Goal: Check status: Check status

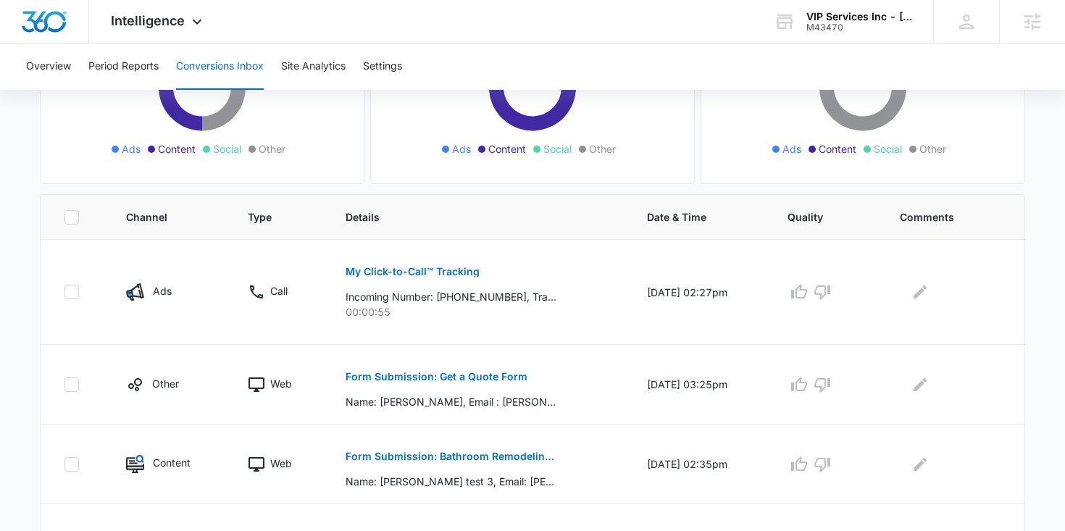
scroll to position [225, 0]
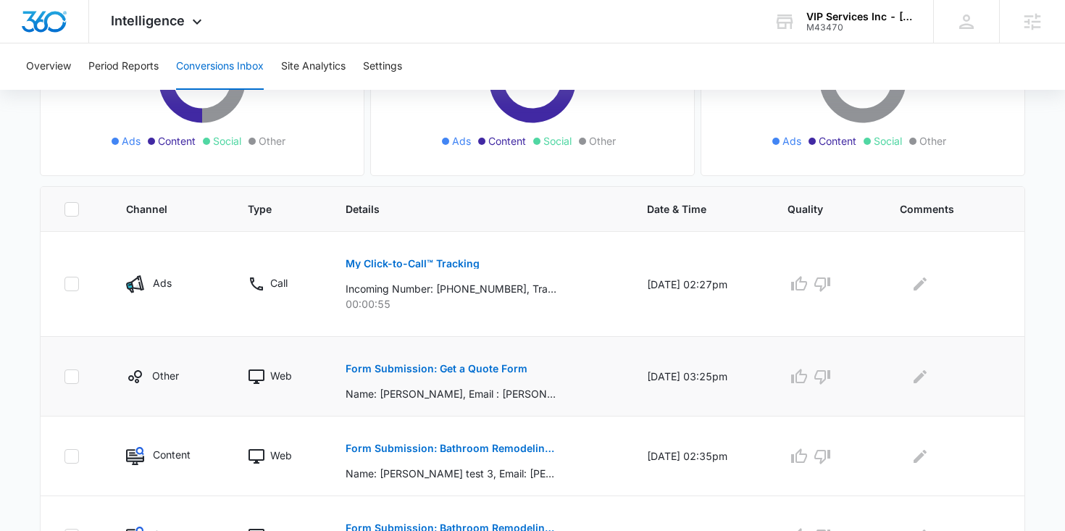
click at [378, 375] on button "Form Submission: Get a Quote Form" at bounding box center [437, 369] width 182 height 35
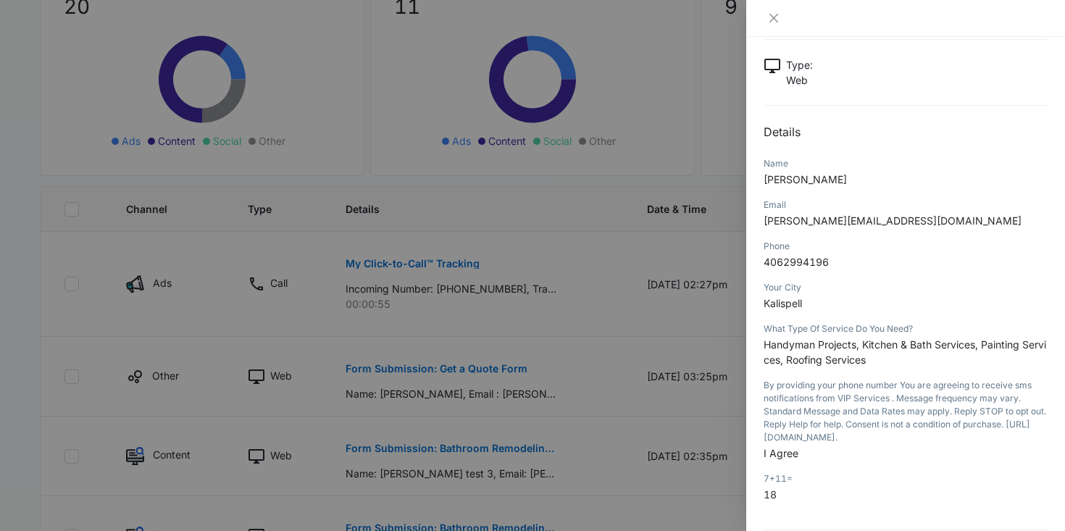
scroll to position [81, 0]
click at [781, 22] on button "Close" at bounding box center [774, 18] width 20 height 13
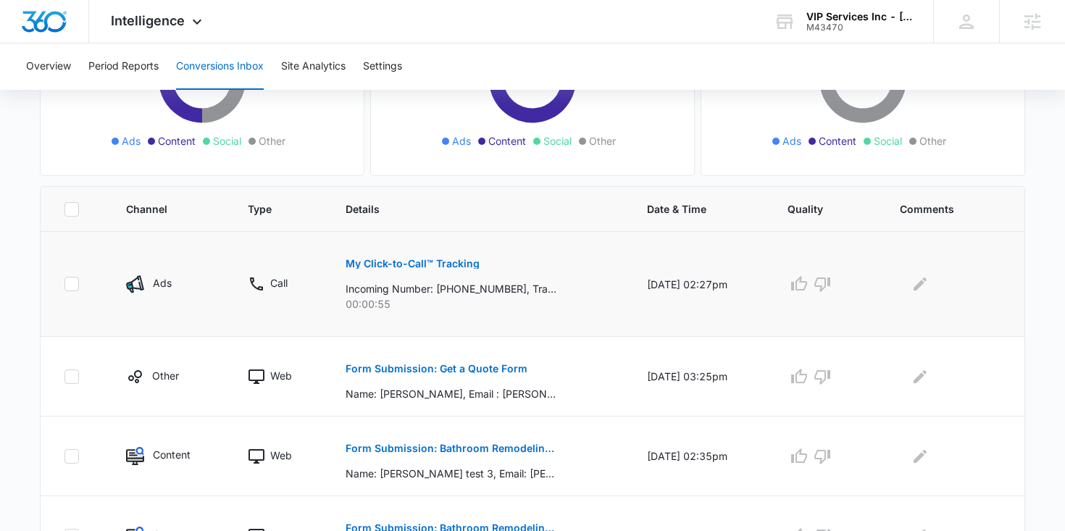
click at [428, 265] on p "My Click-to-Call™ Tracking" at bounding box center [413, 264] width 134 height 10
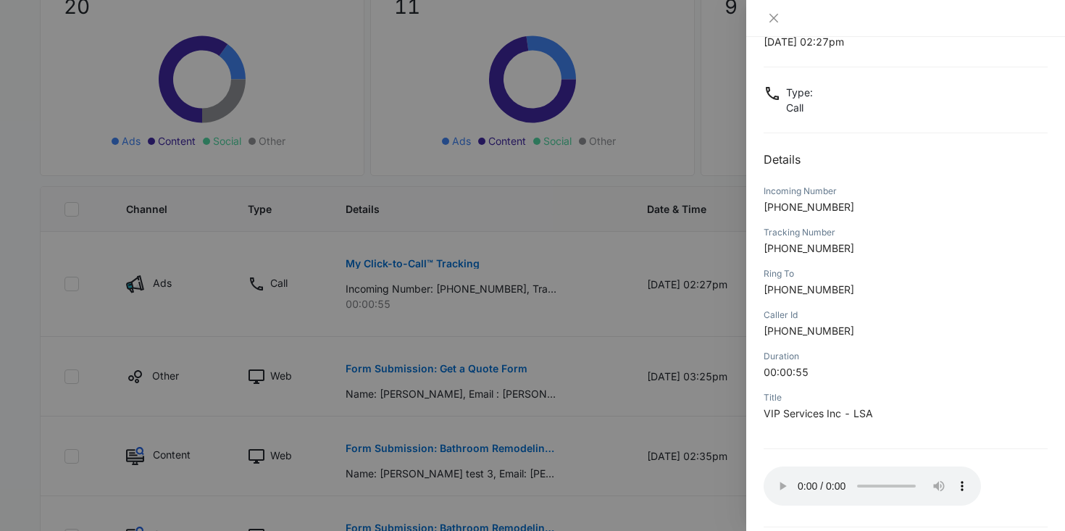
scroll to position [112, 0]
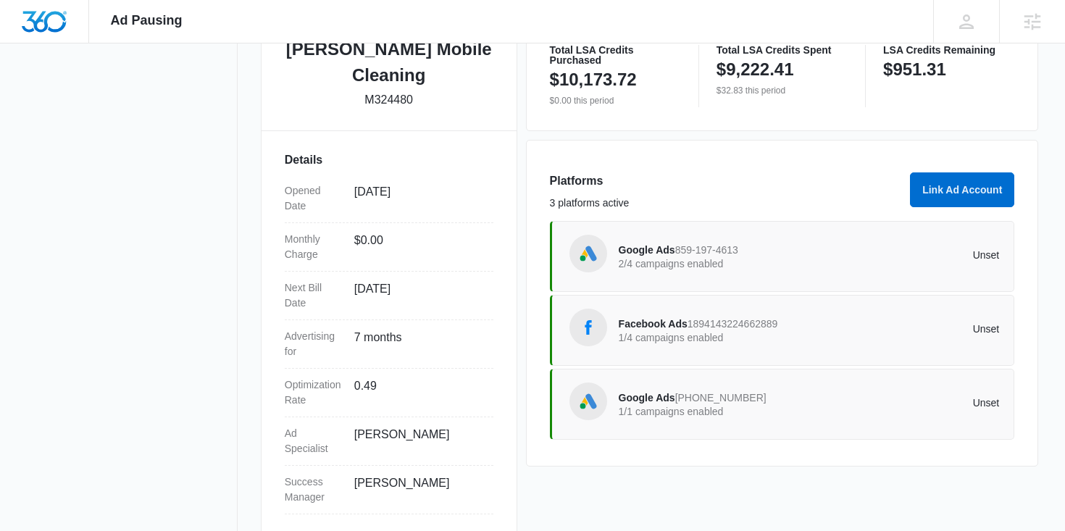
scroll to position [349, 0]
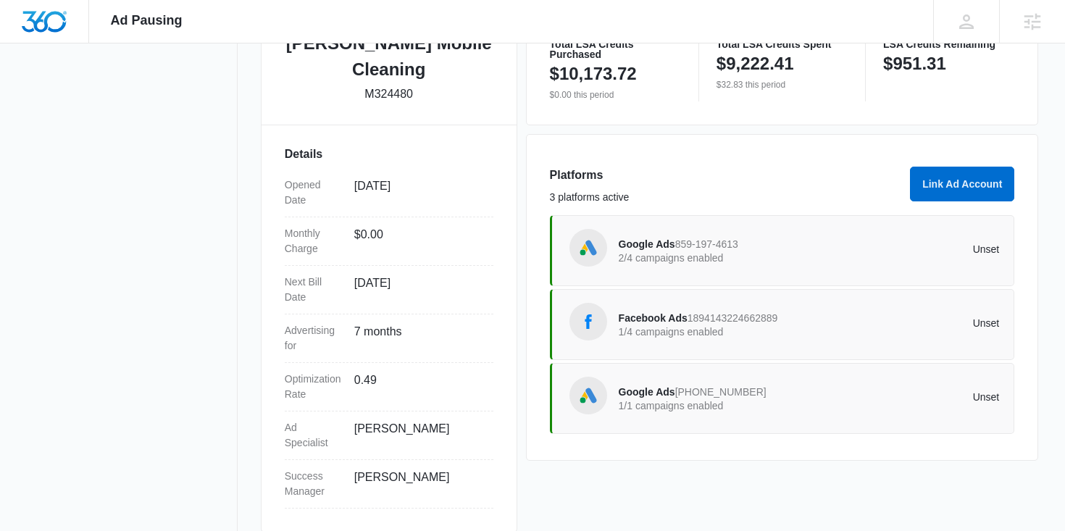
click at [712, 331] on p "1/4 campaigns enabled" at bounding box center [714, 332] width 191 height 10
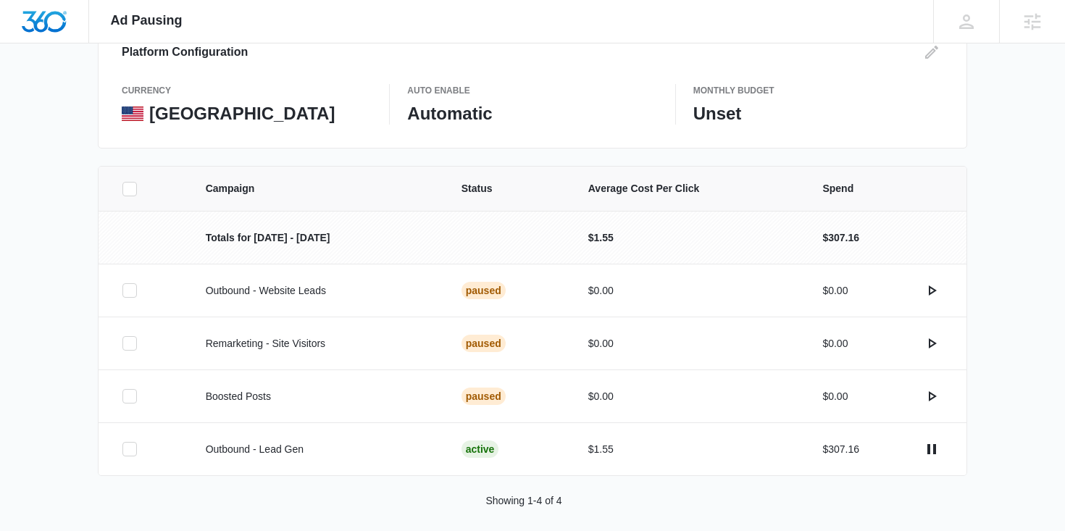
scroll to position [197, 0]
